Goal: Navigation & Orientation: Find specific page/section

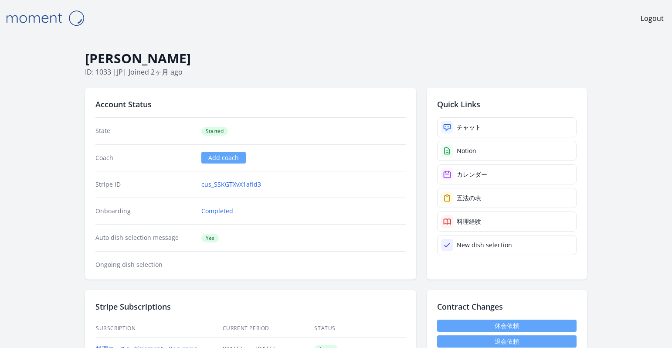
scroll to position [1609, 0]
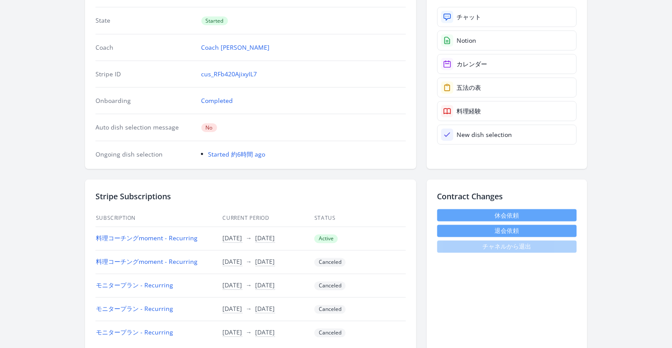
scroll to position [60, 0]
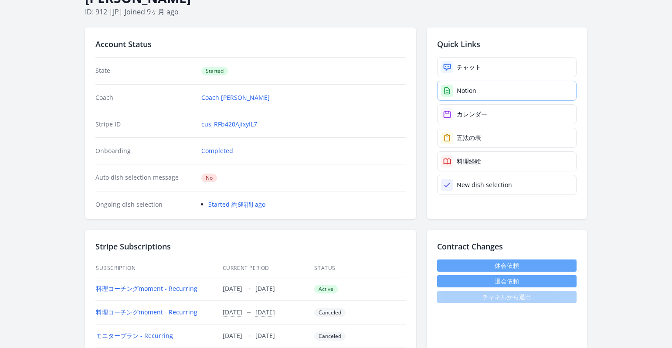
click at [464, 88] on div "Notion" at bounding box center [467, 90] width 20 height 9
click at [460, 157] on div "料理経験" at bounding box center [469, 161] width 24 height 9
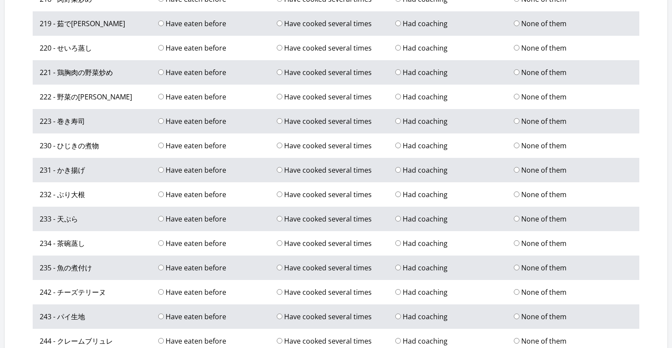
scroll to position [2923, 0]
